Goal: Transaction & Acquisition: Purchase product/service

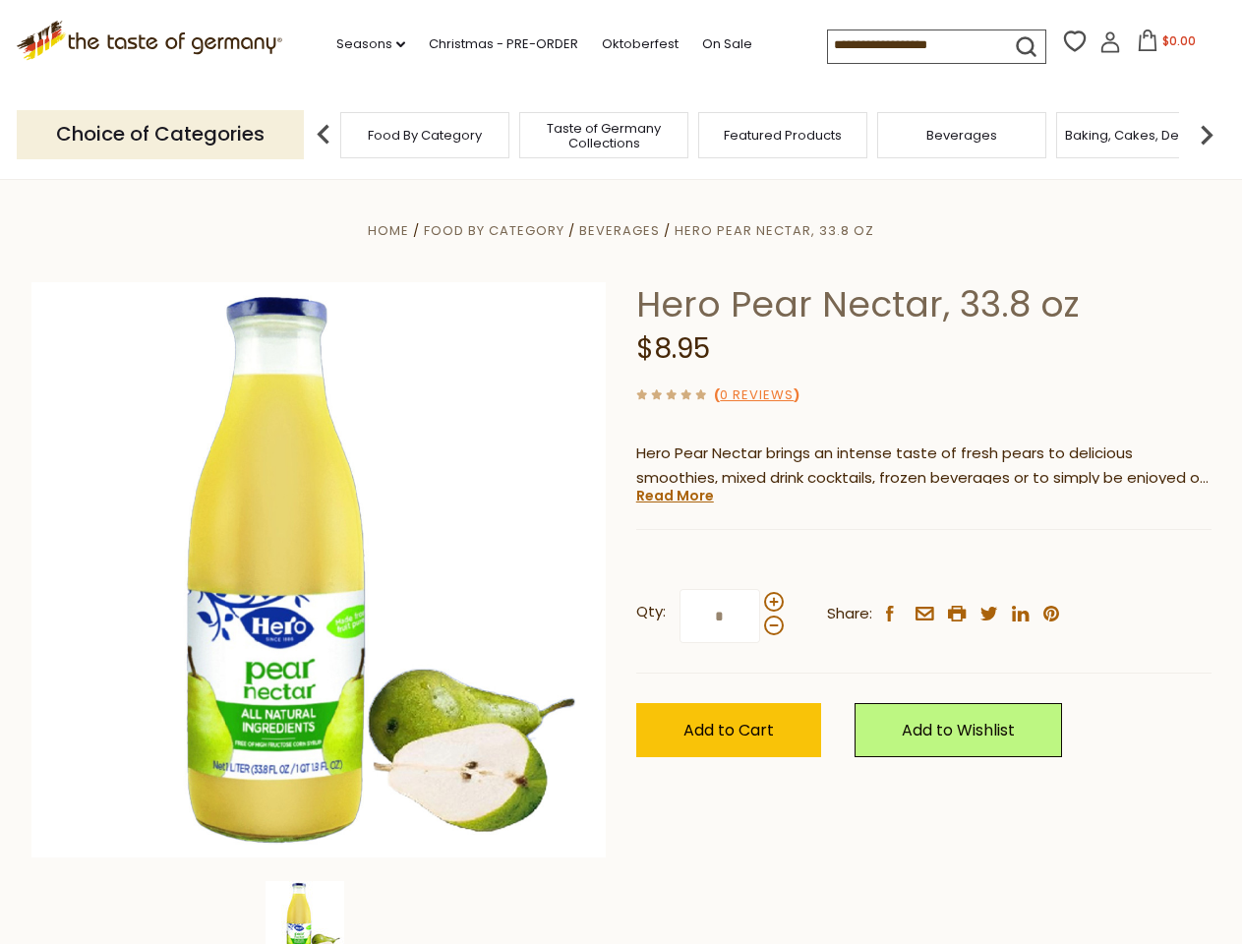
click at [620, 472] on div "Home Food By Category [GEOGRAPHIC_DATA] Hero Pear Nectar, 33.8 oz Hero Pear Nec…" at bounding box center [621, 596] width 1209 height 757
click at [363, 44] on link "Seasons dropdown_arrow" at bounding box center [370, 44] width 69 height 22
click at [912, 45] on input at bounding box center [911, 44] width 166 height 28
click at [1162, 46] on span "$0.00" at bounding box center [1178, 40] width 33 height 17
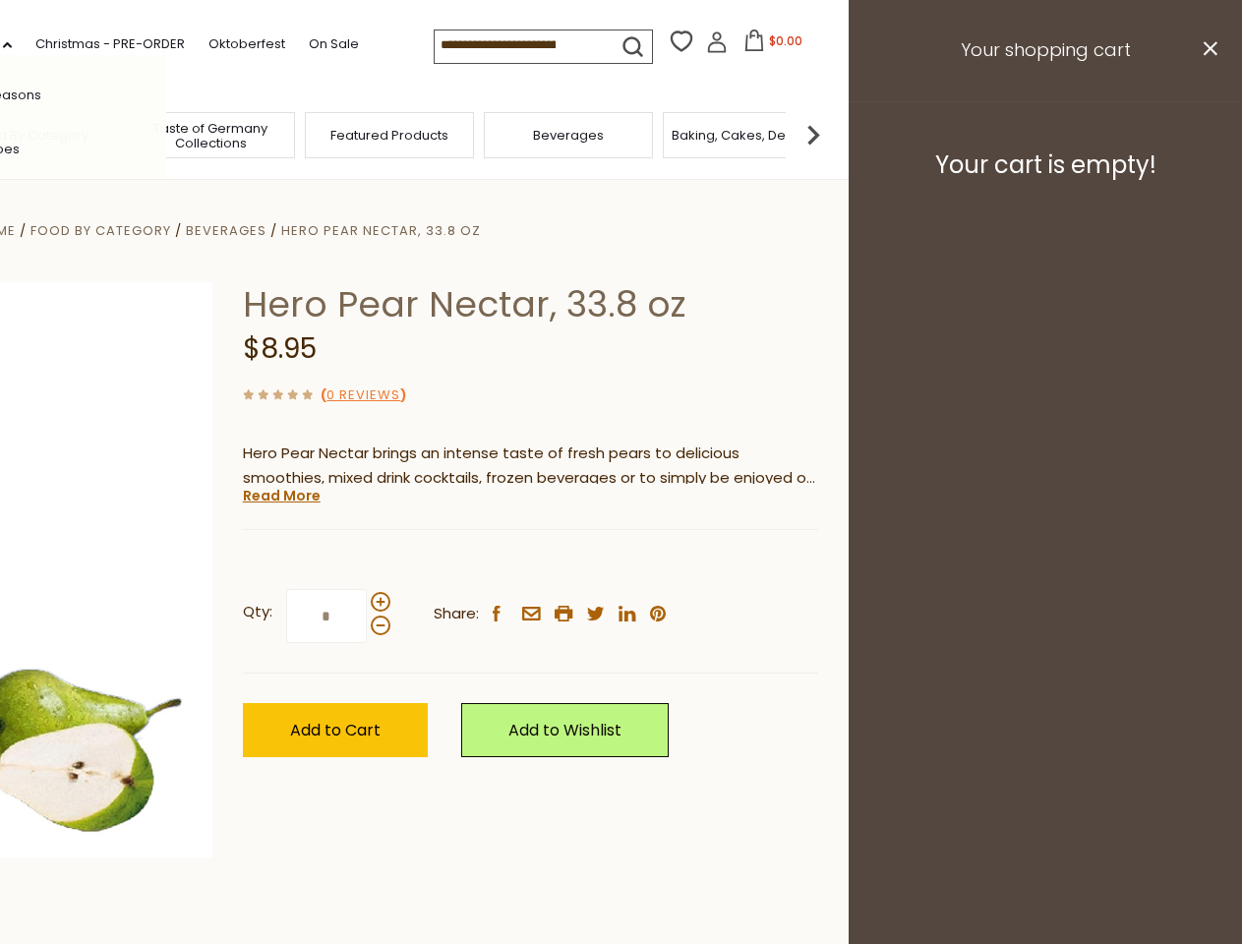
click at [166, 134] on div "All Seasons Recipes Game Day [DATE] [DATE] [DATE][PERSON_NAME] [DATE] Springfes…" at bounding box center [54, 472] width 223 height 834
click at [1207, 134] on footer "Your cart is empty!" at bounding box center [1045, 164] width 393 height 127
click at [620, 561] on div "Qty: * Share: facebook email printer twitter linkedin pinterest" at bounding box center [530, 616] width 575 height 114
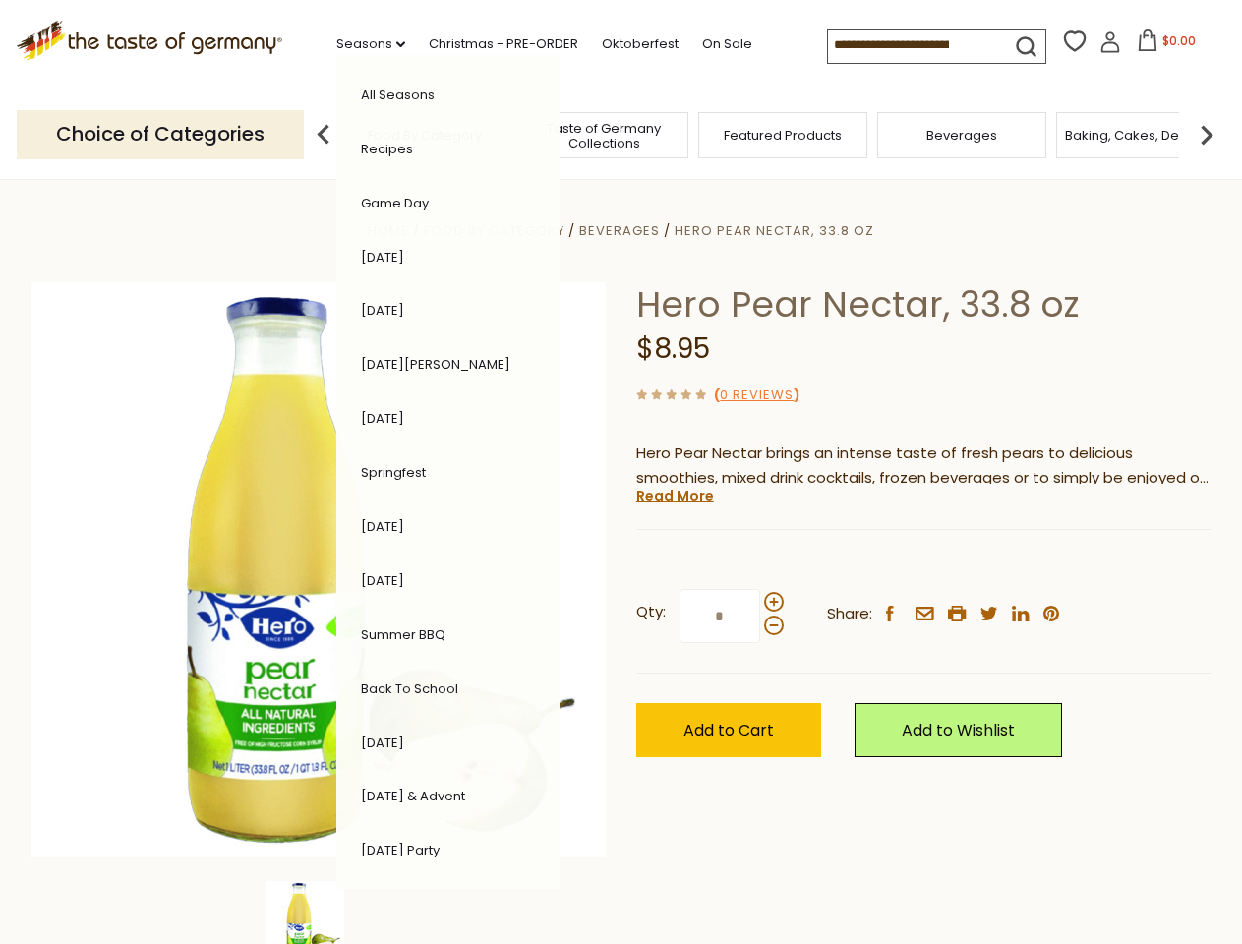
click at [319, 912] on div "Home Food By Category [GEOGRAPHIC_DATA] Hero Pear Nectar, 33.8 oz Hero Pear Nec…" at bounding box center [621, 596] width 1209 height 757
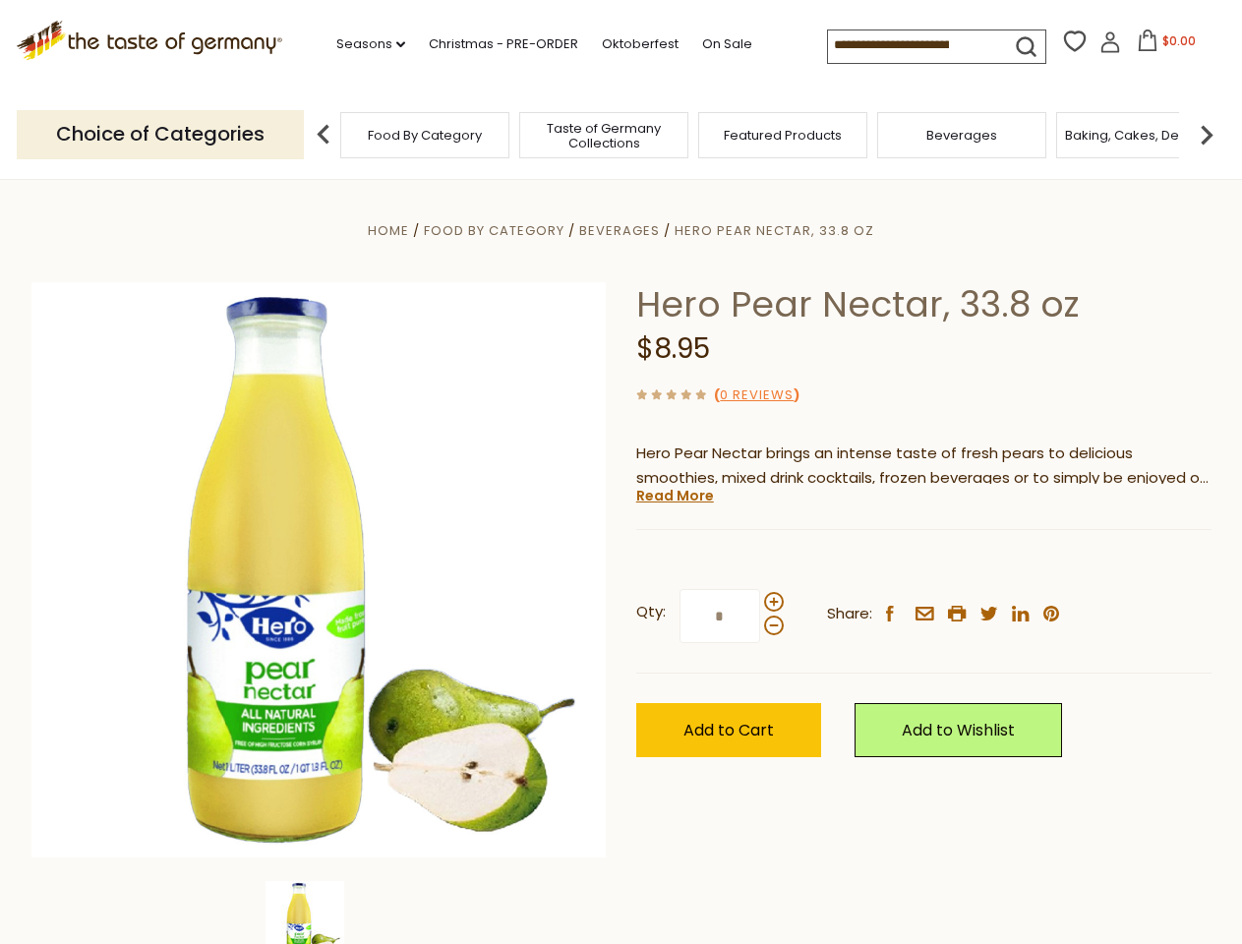
click at [319, 912] on img at bounding box center [304, 920] width 79 height 79
click at [674, 496] on link "Read More" at bounding box center [675, 496] width 78 height 20
click at [620, 472] on div "Home Food By Category [GEOGRAPHIC_DATA] Hero Pear Nectar, 33.8 oz Hero Pear Nec…" at bounding box center [621, 596] width 1209 height 757
click at [363, 44] on link "Seasons dropdown_arrow" at bounding box center [370, 44] width 69 height 22
click at [1162, 46] on span "$0.00" at bounding box center [1178, 40] width 33 height 17
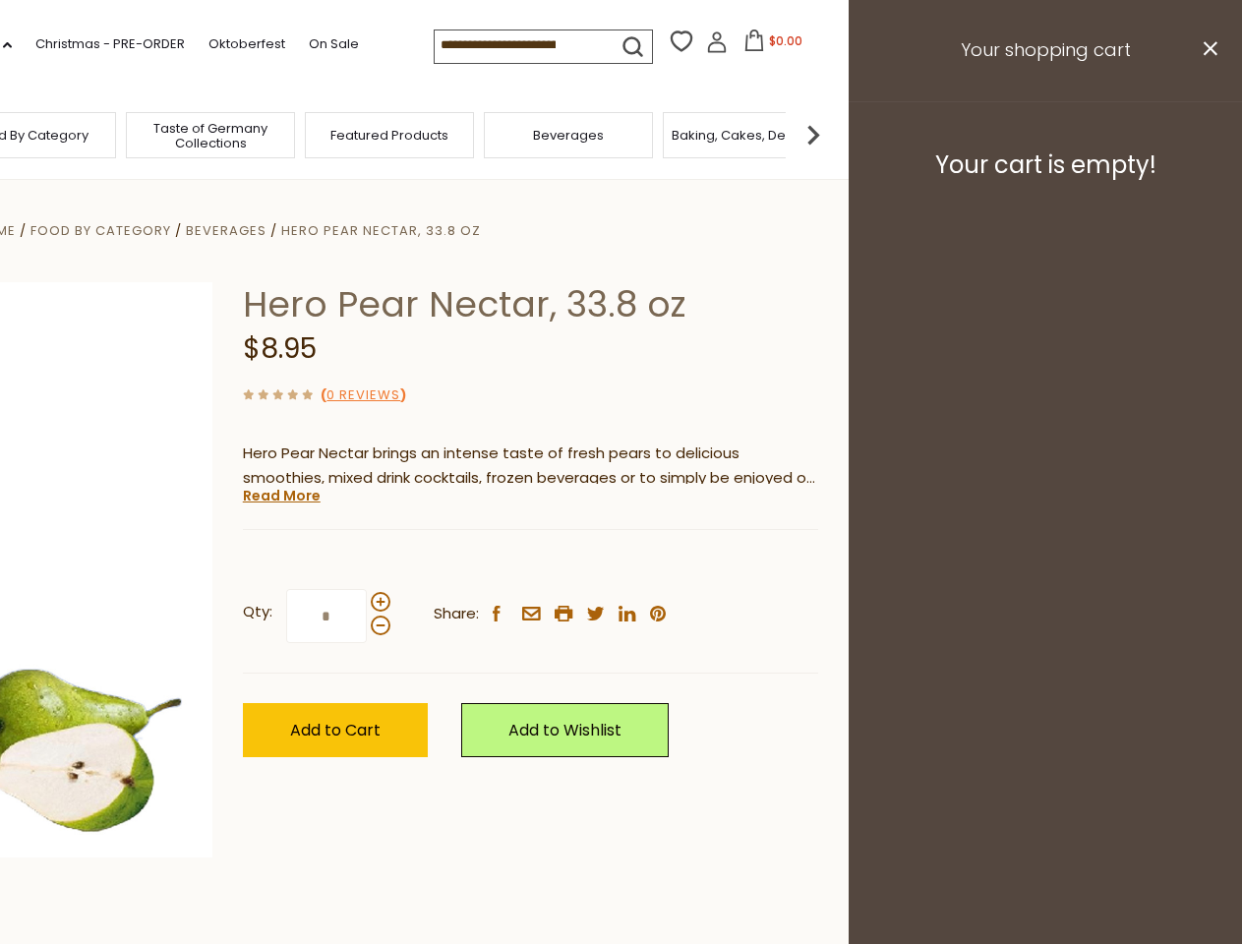
click at [166, 134] on div "All Seasons Recipes Game Day [DATE] [DATE] [DATE][PERSON_NAME] [DATE] Springfes…" at bounding box center [54, 462] width 223 height 834
click at [833, 134] on img at bounding box center [813, 134] width 39 height 39
click at [620, 561] on div "Qty: * Share: facebook email printer twitter linkedin pinterest" at bounding box center [530, 616] width 575 height 114
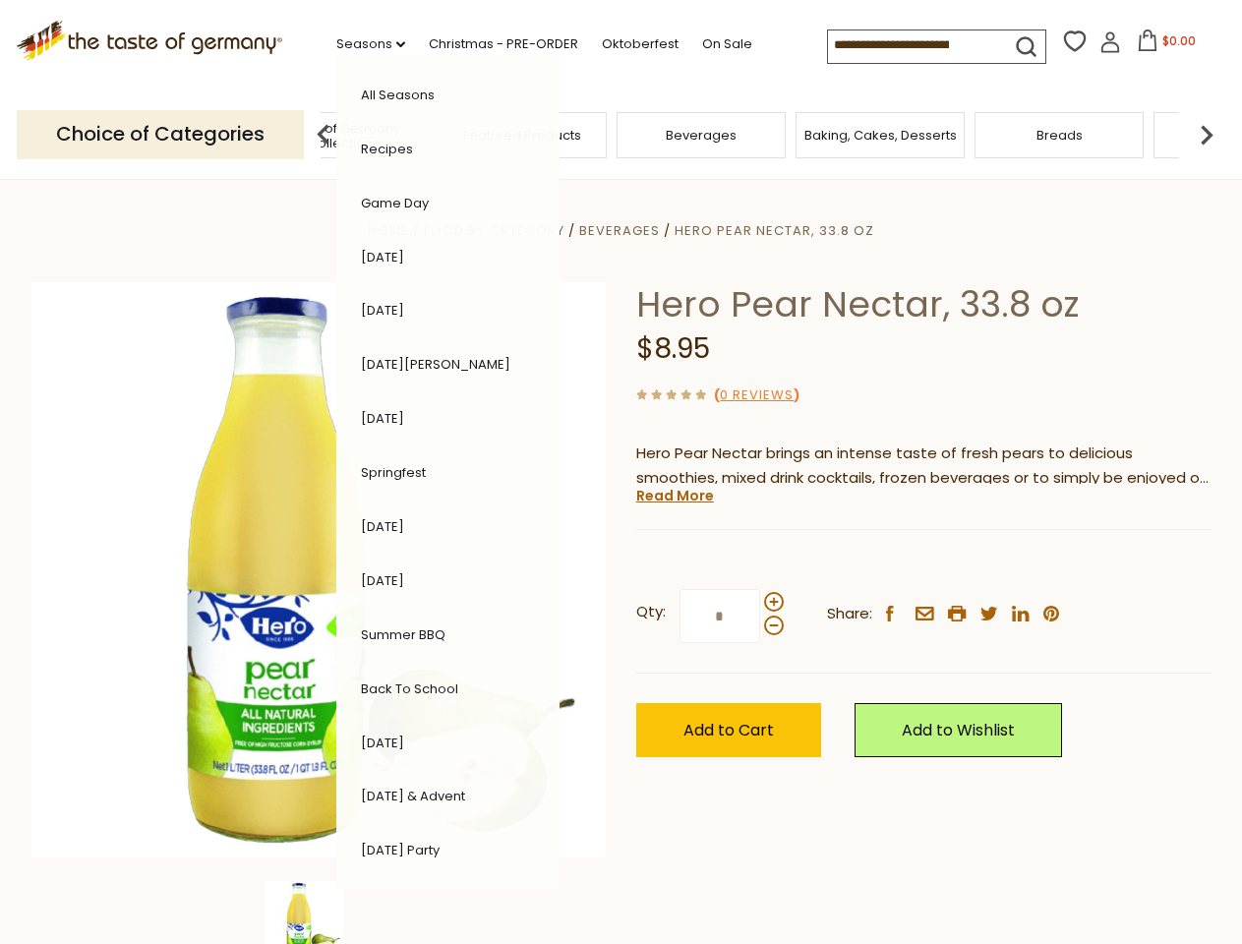
click at [319, 912] on img at bounding box center [304, 920] width 79 height 79
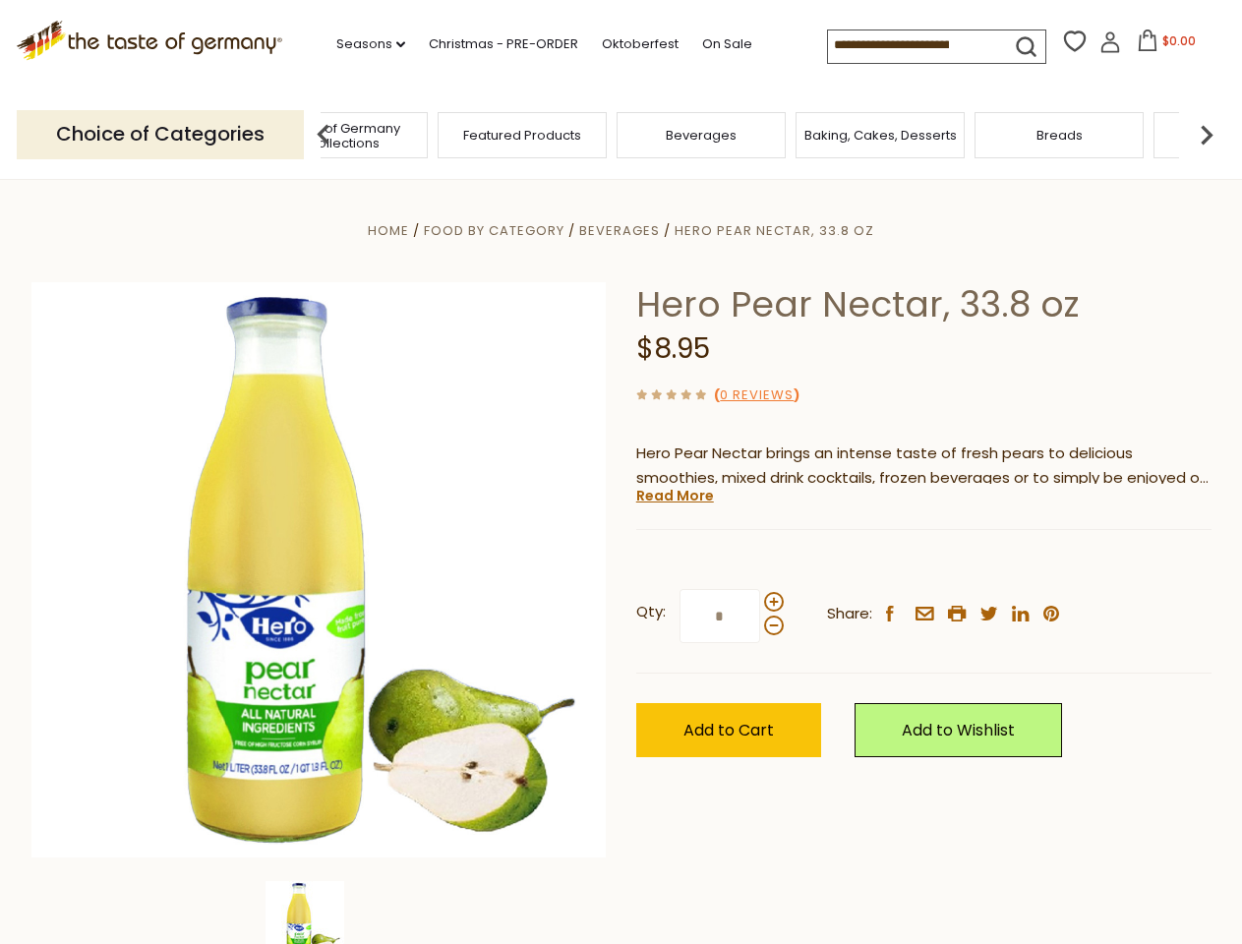
click at [319, 912] on img at bounding box center [304, 920] width 79 height 79
click at [674, 496] on link "Read More" at bounding box center [675, 496] width 78 height 20
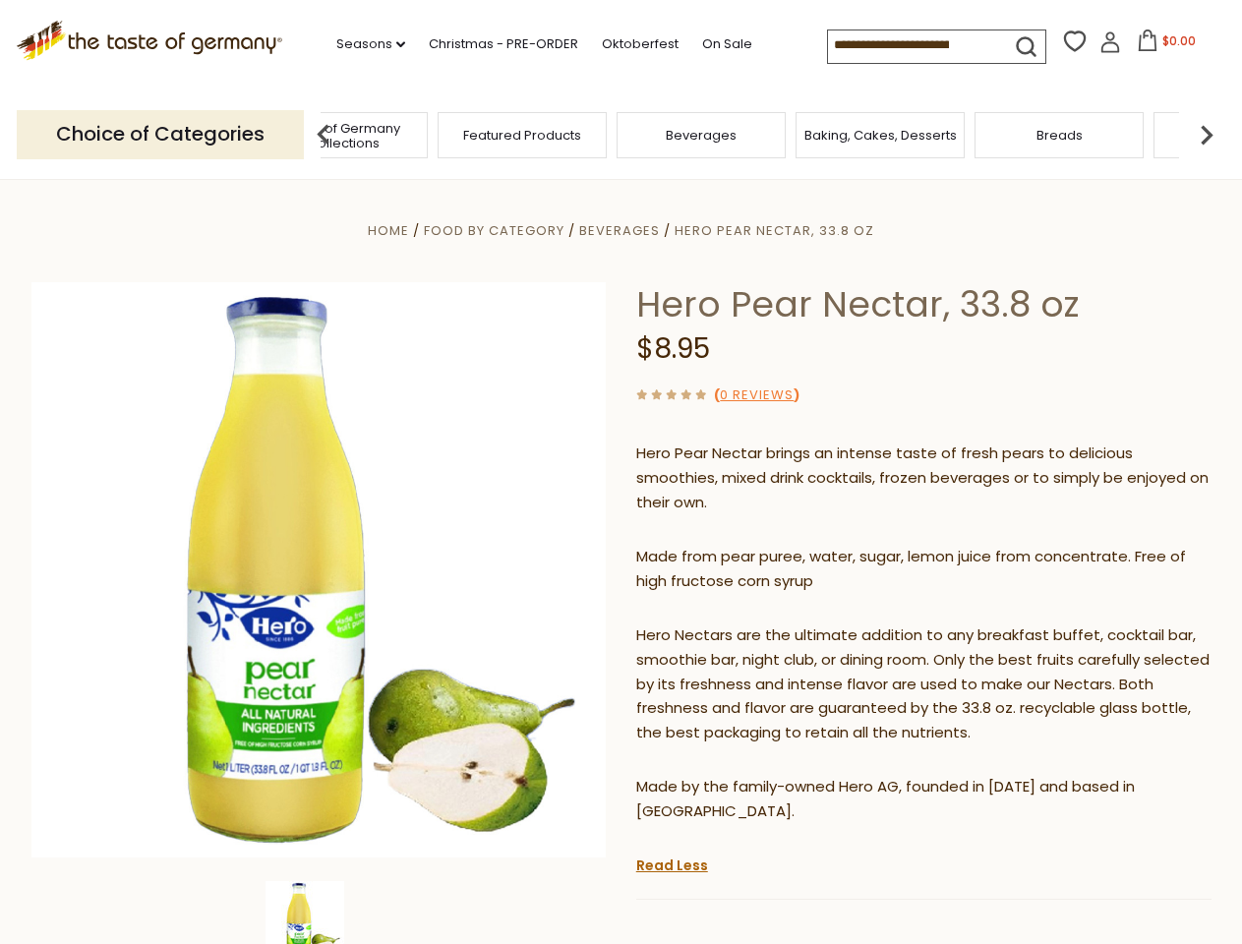
click at [773, 623] on p "Hero Nectars are the ultimate addition to any breakfast buffet, cocktail bar, s…" at bounding box center [923, 684] width 575 height 123
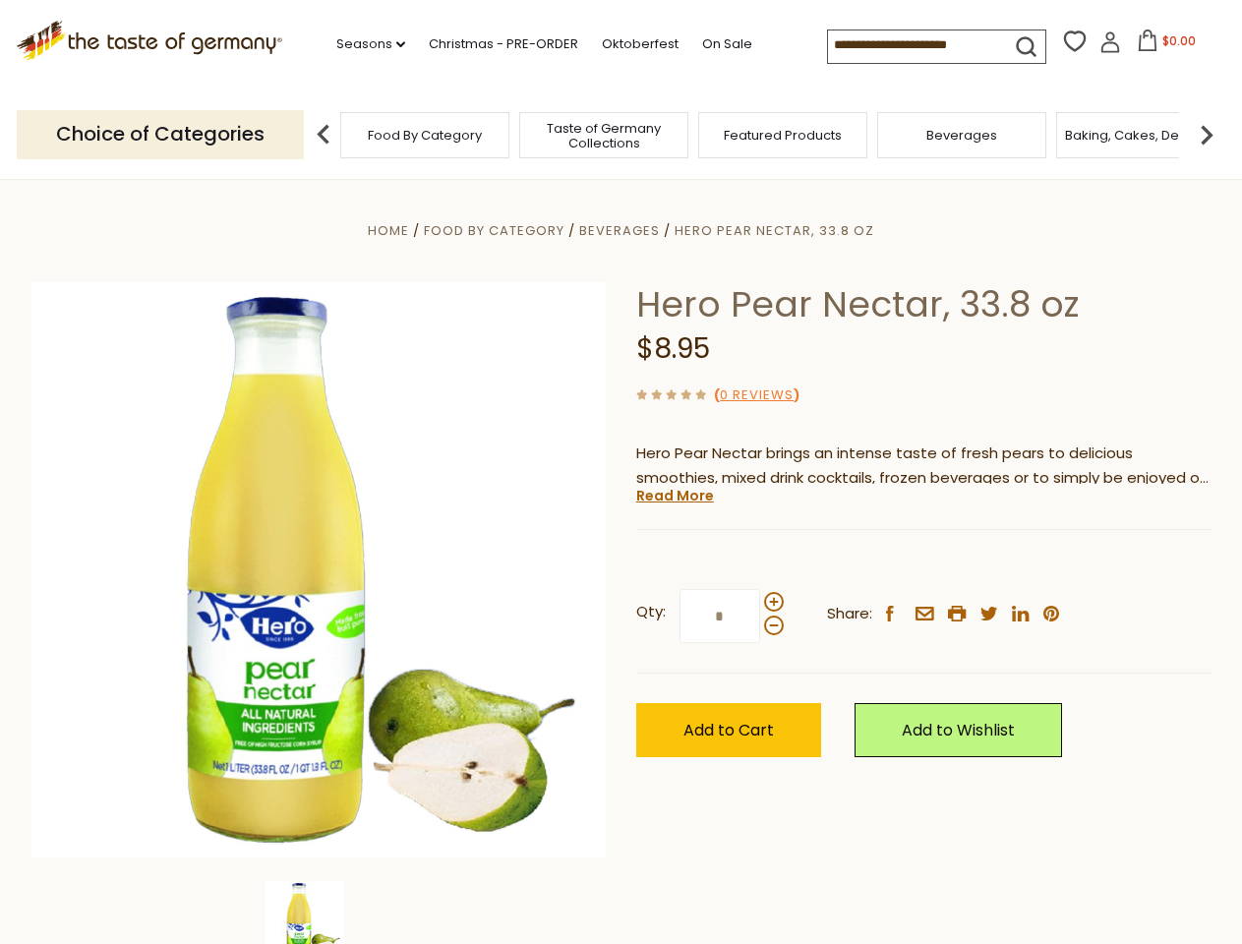
click at [620, 472] on div "Home Food By Category [GEOGRAPHIC_DATA] Hero Pear Nectar, 33.8 oz Hero Pear Nec…" at bounding box center [621, 596] width 1209 height 757
click at [363, 44] on link "Seasons dropdown_arrow" at bounding box center [370, 44] width 69 height 22
click at [1162, 46] on span "$0.00" at bounding box center [1178, 40] width 33 height 17
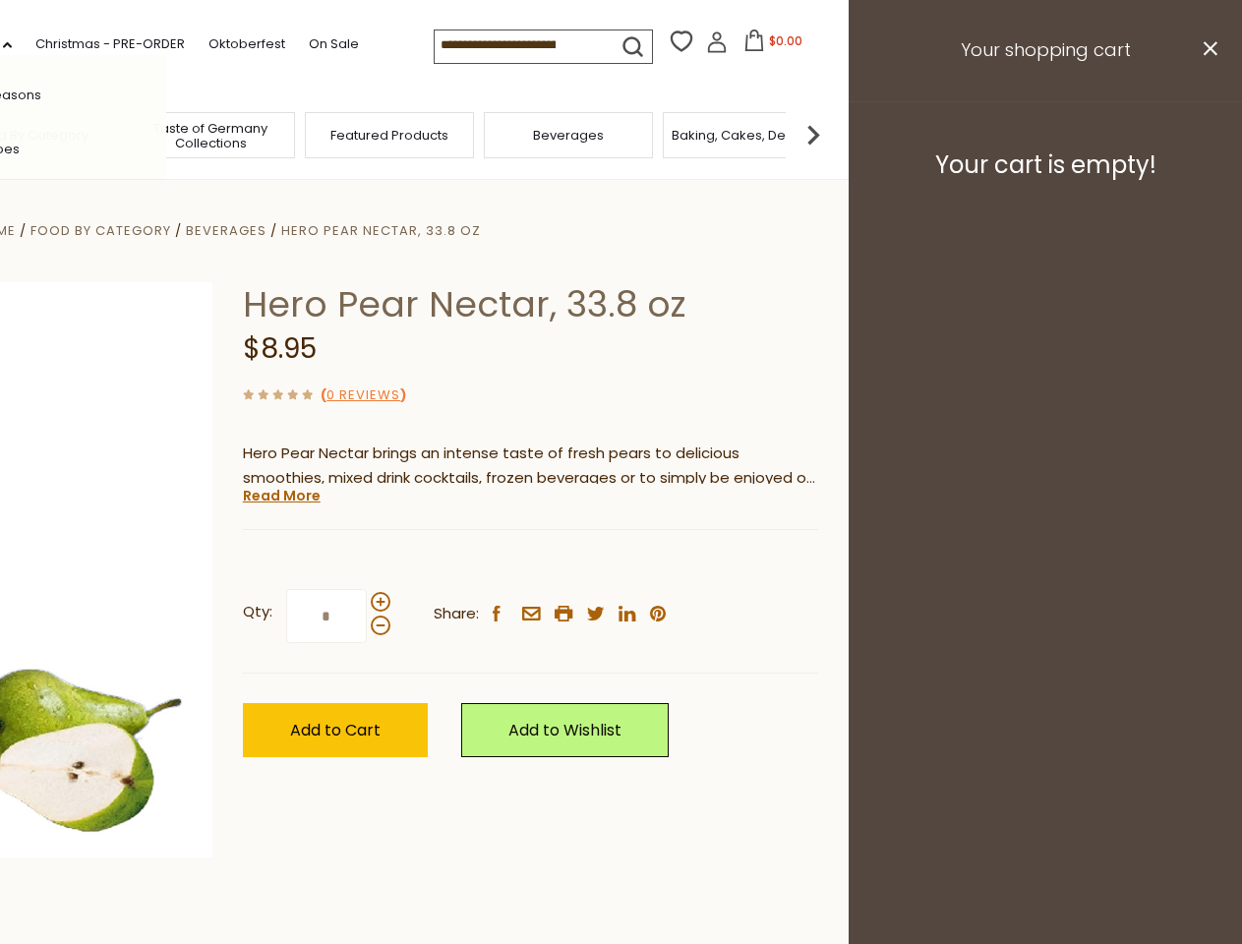
click at [166, 134] on div "All Seasons Recipes Game Day [DATE] [DATE] [DATE][PERSON_NAME] [DATE] Springfes…" at bounding box center [54, 472] width 223 height 834
click at [1207, 134] on footer "Your cart is empty!" at bounding box center [1045, 164] width 393 height 127
click at [620, 561] on div "Qty: * Share: facebook email printer twitter linkedin pinterest" at bounding box center [530, 616] width 575 height 114
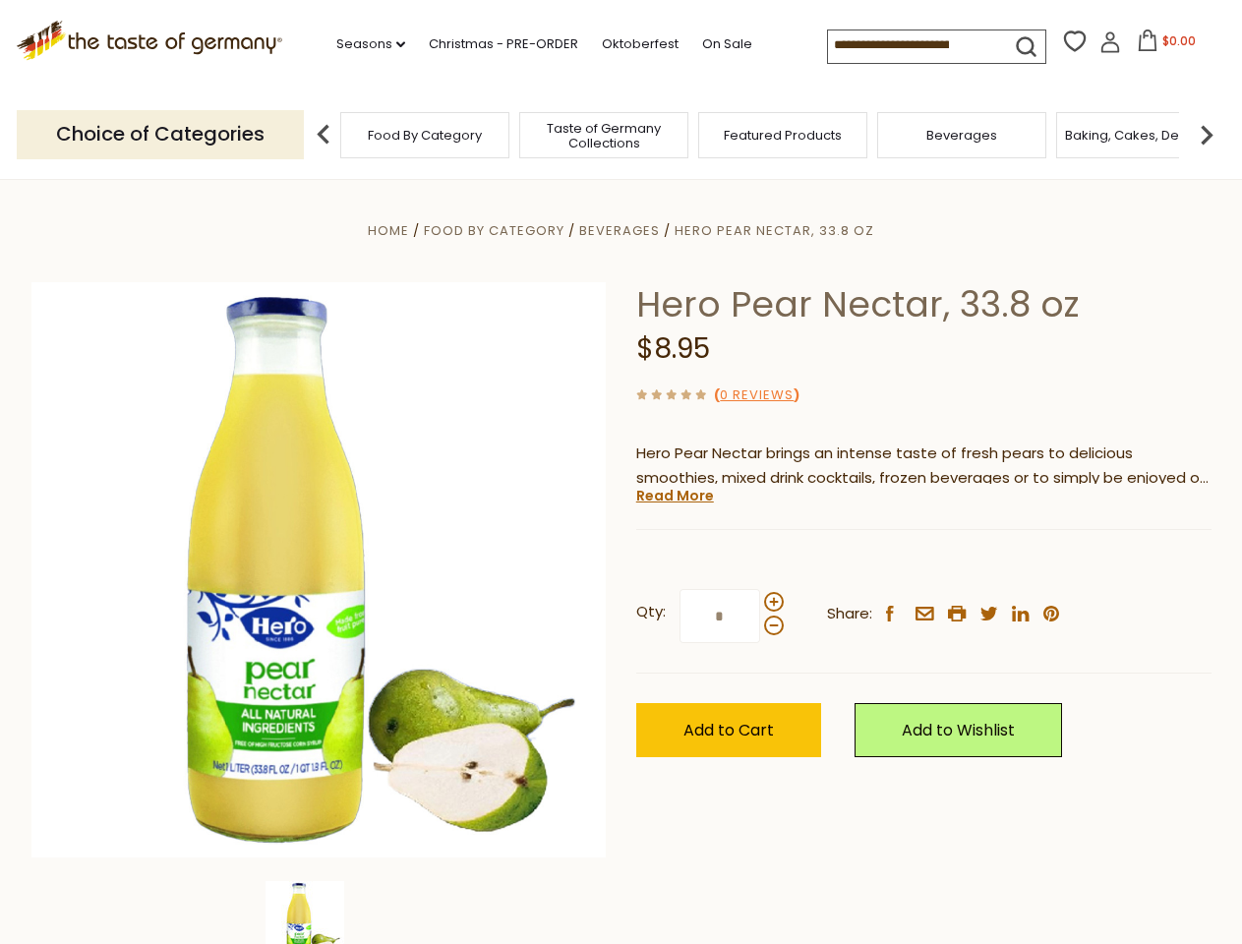
click at [319, 912] on div "Home Food By Category [GEOGRAPHIC_DATA] Hero Pear Nectar, 33.8 oz Hero Pear Nec…" at bounding box center [621, 596] width 1209 height 757
click at [319, 912] on img at bounding box center [304, 920] width 79 height 79
click at [674, 496] on link "Read More" at bounding box center [675, 496] width 78 height 20
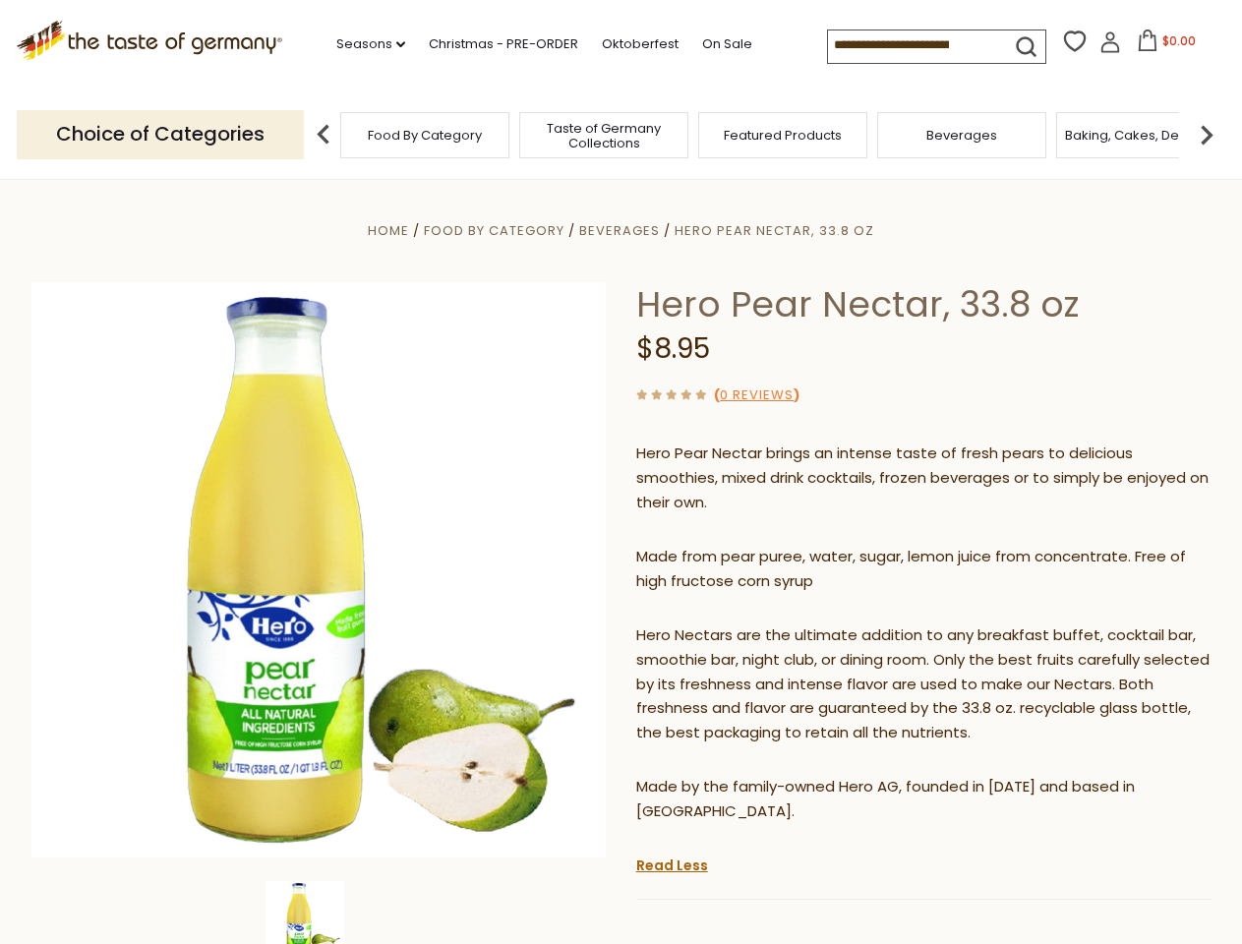
click at [773, 623] on p "Hero Nectars are the ultimate addition to any breakfast buffet, cocktail bar, s…" at bounding box center [923, 684] width 575 height 123
